Goal: Information Seeking & Learning: Learn about a topic

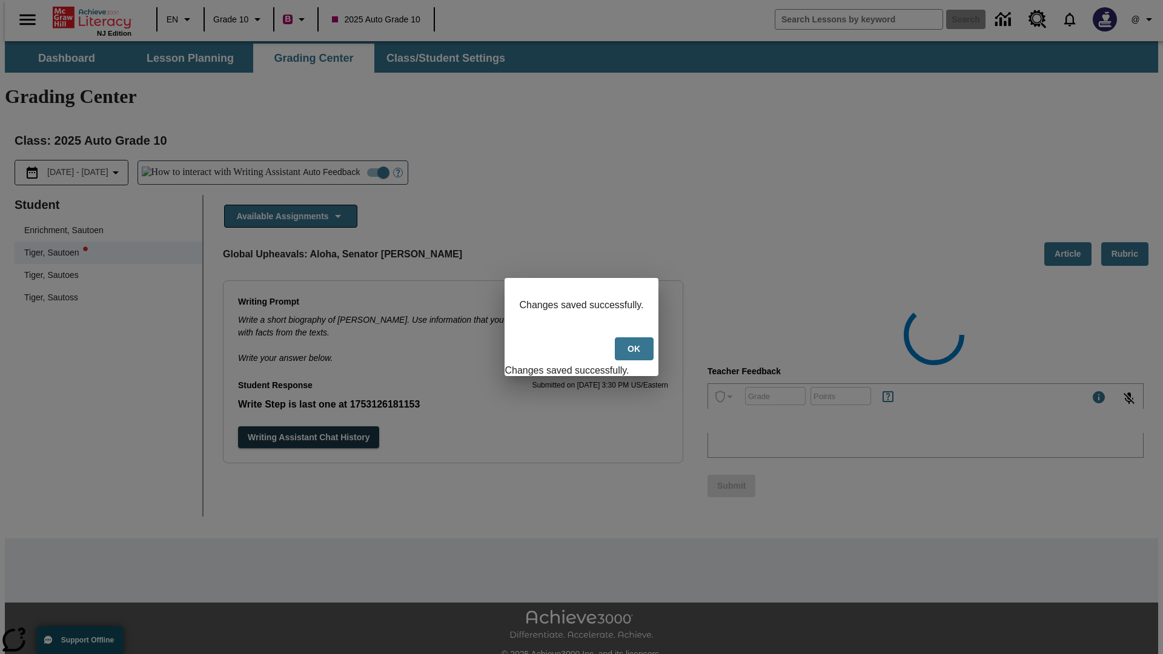
click at [635, 355] on button "Ok" at bounding box center [634, 350] width 39 height 24
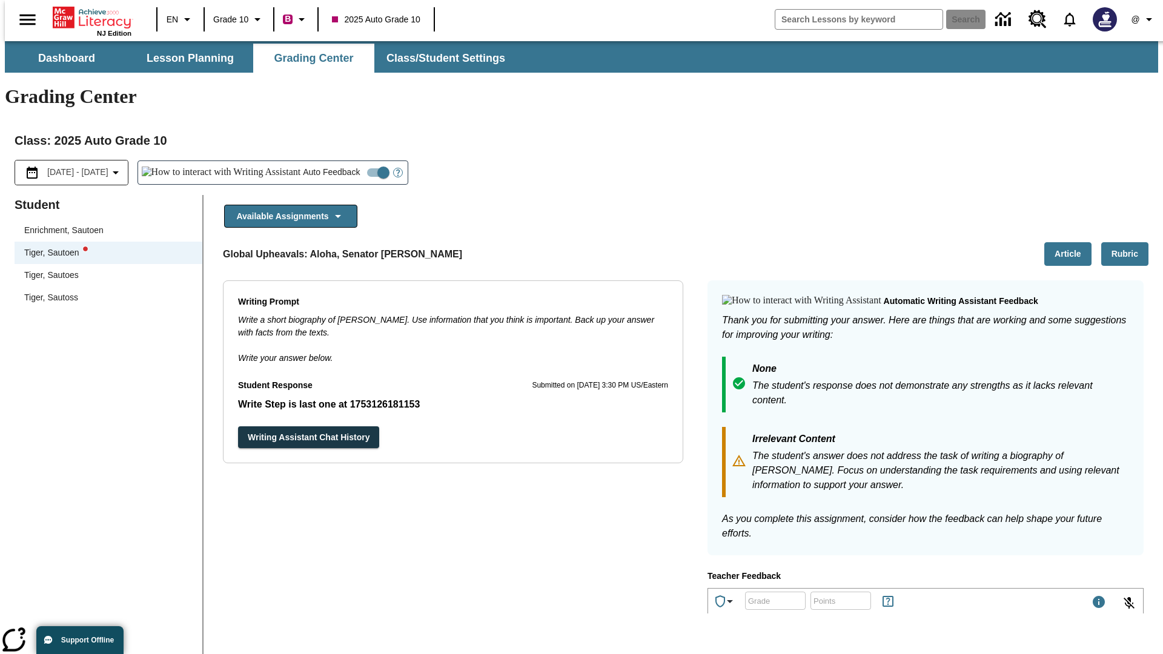
click at [1130, 242] on button "Rubric" at bounding box center [1125, 254] width 47 height 24
click at [1073, 242] on button "Article" at bounding box center [1068, 254] width 47 height 24
click at [180, 19] on icon "Language: EN, Select a language" at bounding box center [187, 19] width 15 height 15
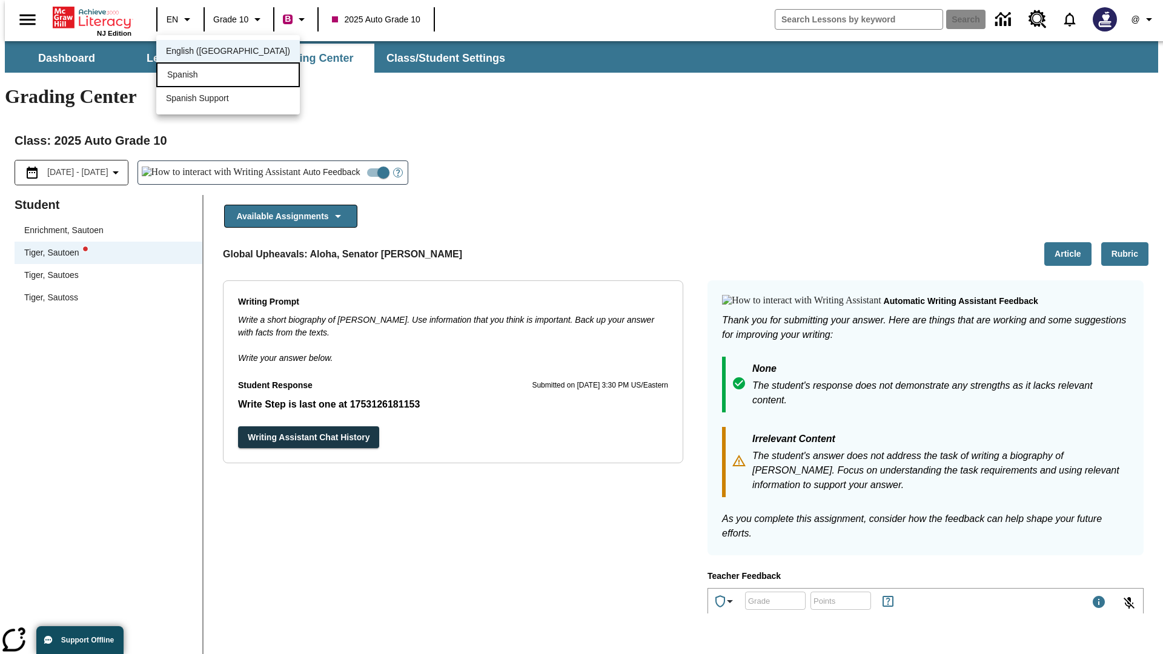
click at [202, 76] on div "Spanish" at bounding box center [228, 74] width 144 height 25
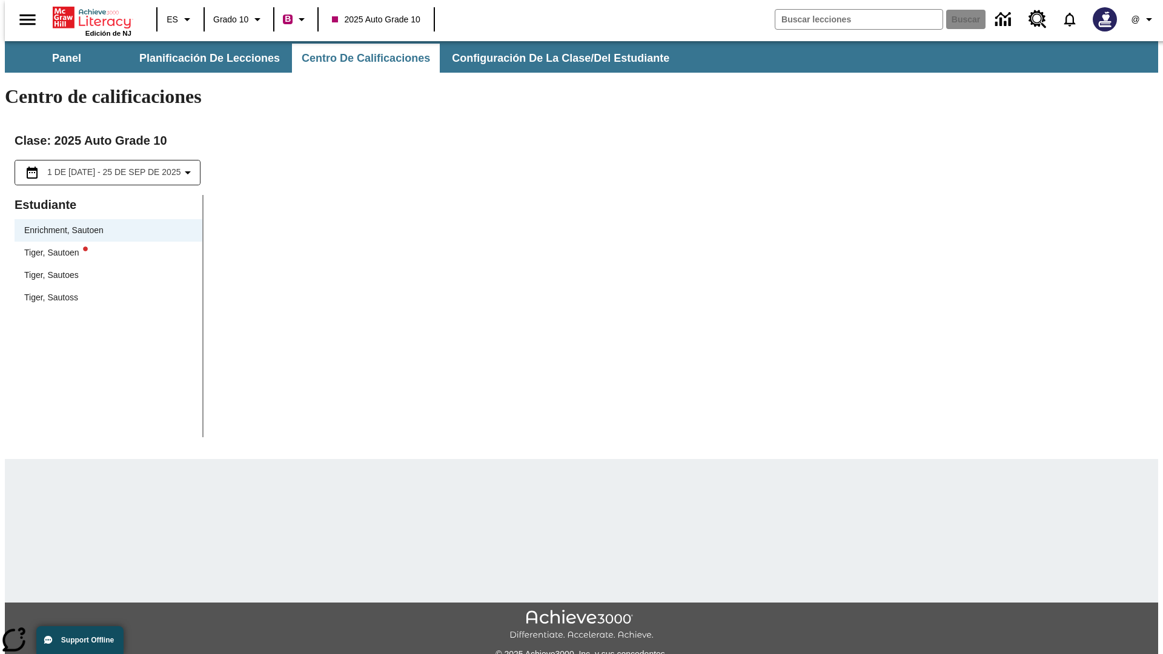
click at [104, 247] on div "Tiger, Sautoen" at bounding box center [108, 253] width 168 height 13
